Goal: Task Accomplishment & Management: Manage account settings

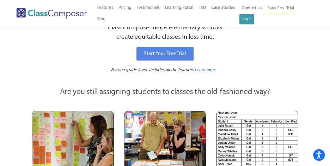
scroll to position [48, 0]
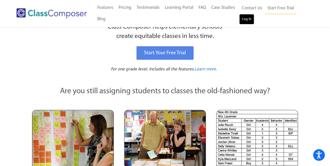
click at [248, 22] on link "Log In" at bounding box center [246, 19] width 15 height 10
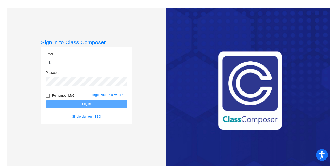
type input "Lhamrick-moravec@lcusd.net"
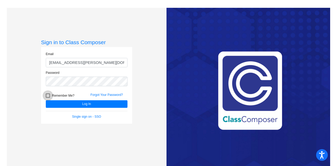
click at [47, 95] on div at bounding box center [48, 96] width 4 height 4
click at [48, 98] on input "Remember Me?" at bounding box center [48, 98] width 0 height 0
checkbox input "true"
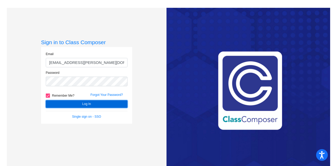
click at [74, 104] on button "Log In" at bounding box center [87, 105] width 82 height 8
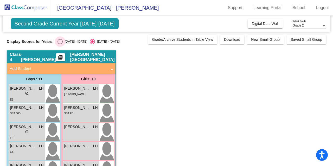
click at [61, 41] on div "Select an option" at bounding box center [60, 41] width 5 height 5
click at [60, 44] on input "2024 - 2025" at bounding box center [60, 44] width 0 height 0
radio input "true"
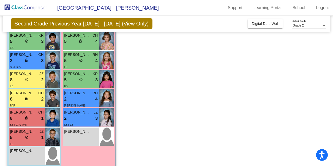
scroll to position [78, 0]
